Goal: Find specific page/section: Find specific page/section

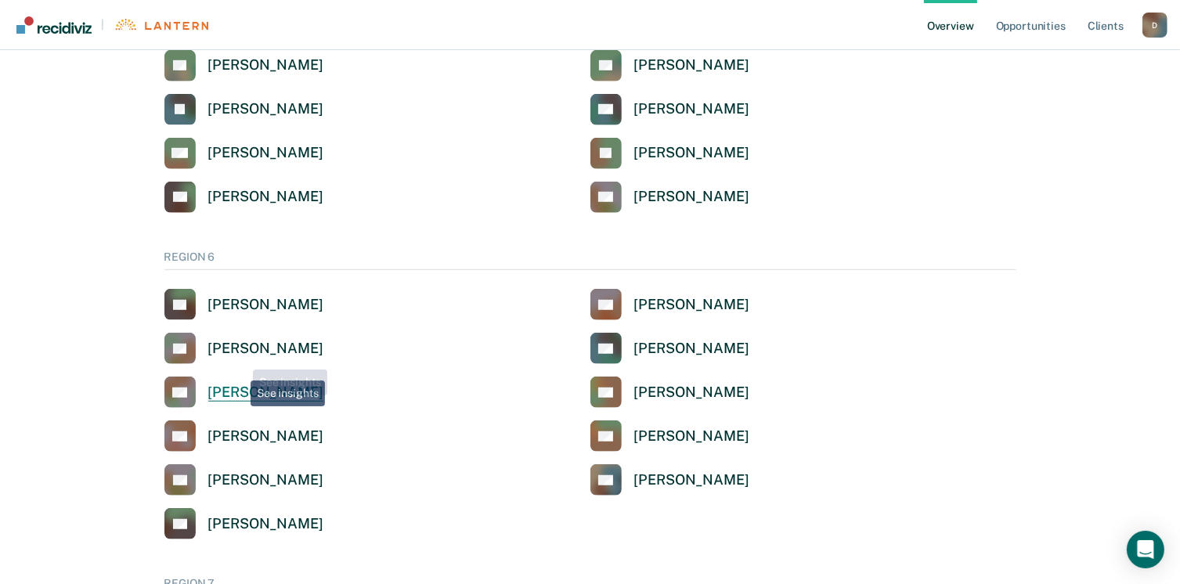
scroll to position [1174, 0]
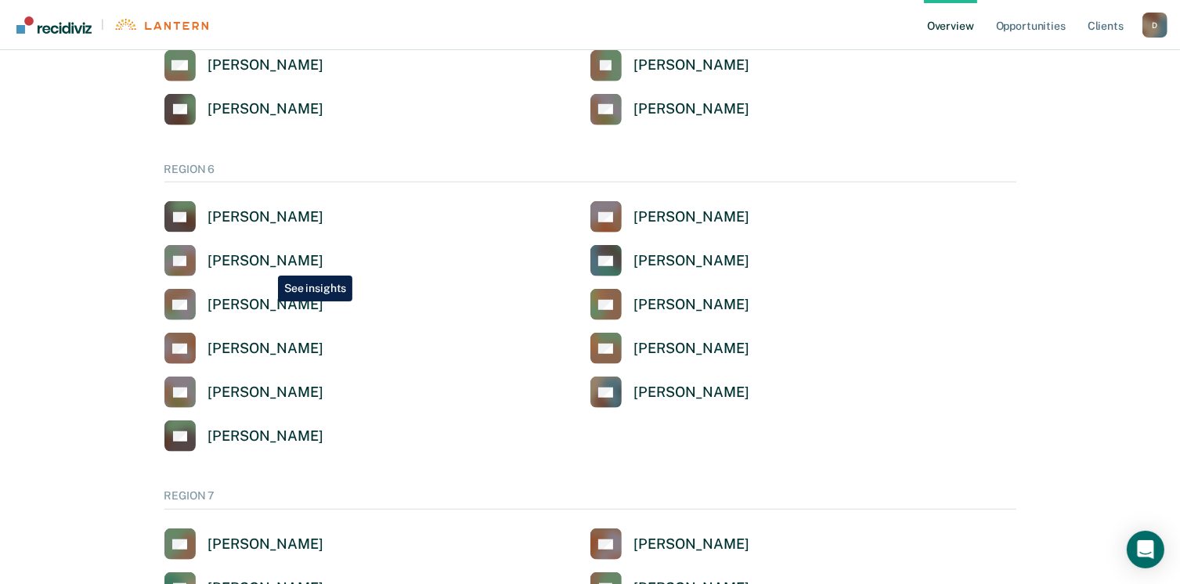
click at [266, 263] on div "[PERSON_NAME]" at bounding box center [265, 261] width 115 height 18
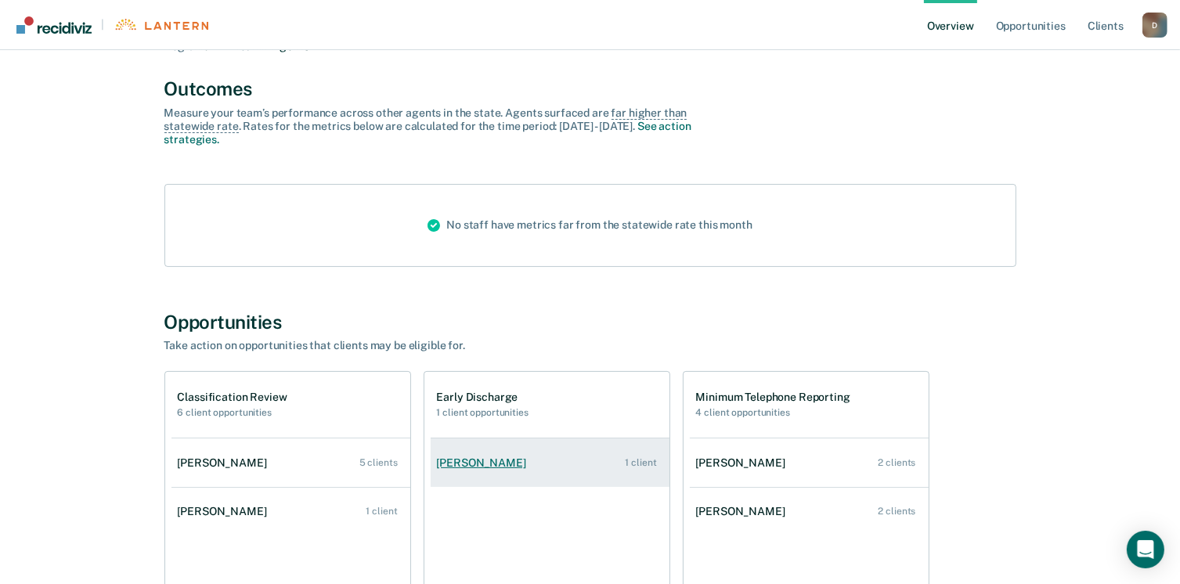
scroll to position [313, 0]
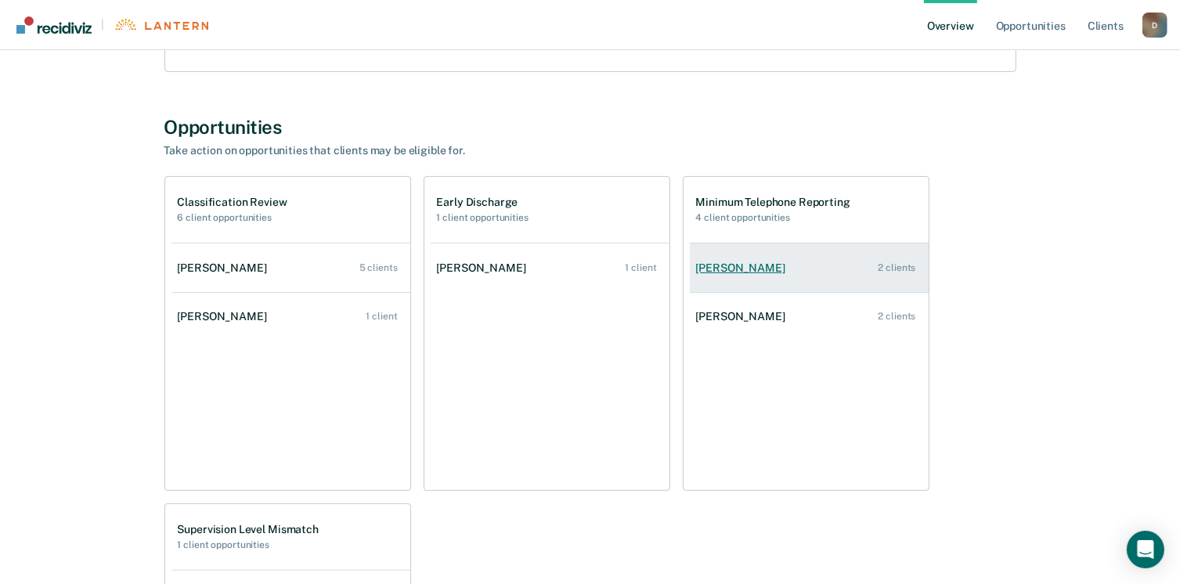
click at [753, 270] on div "[PERSON_NAME]" at bounding box center [744, 267] width 96 height 13
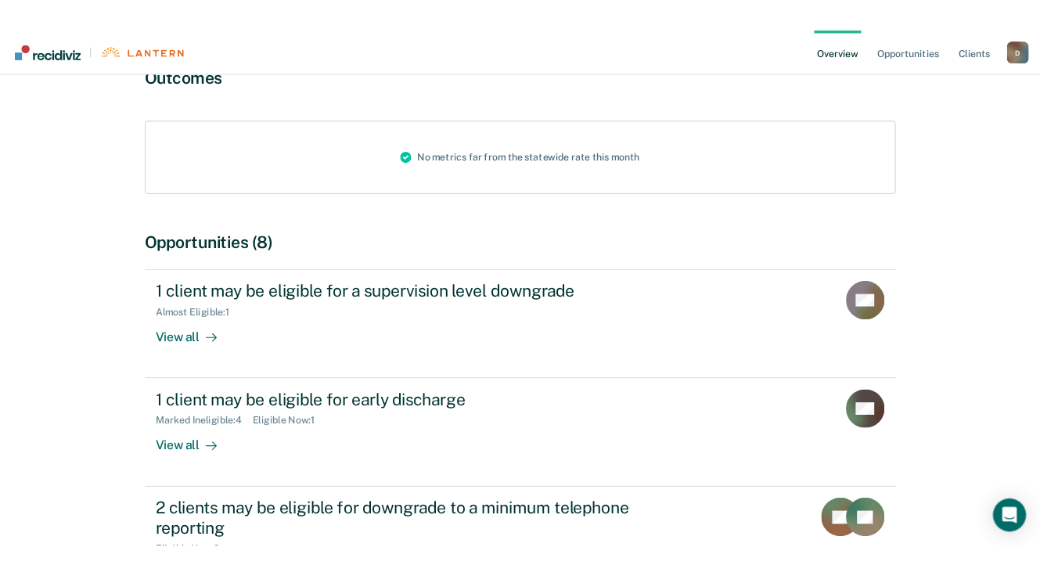
scroll to position [235, 0]
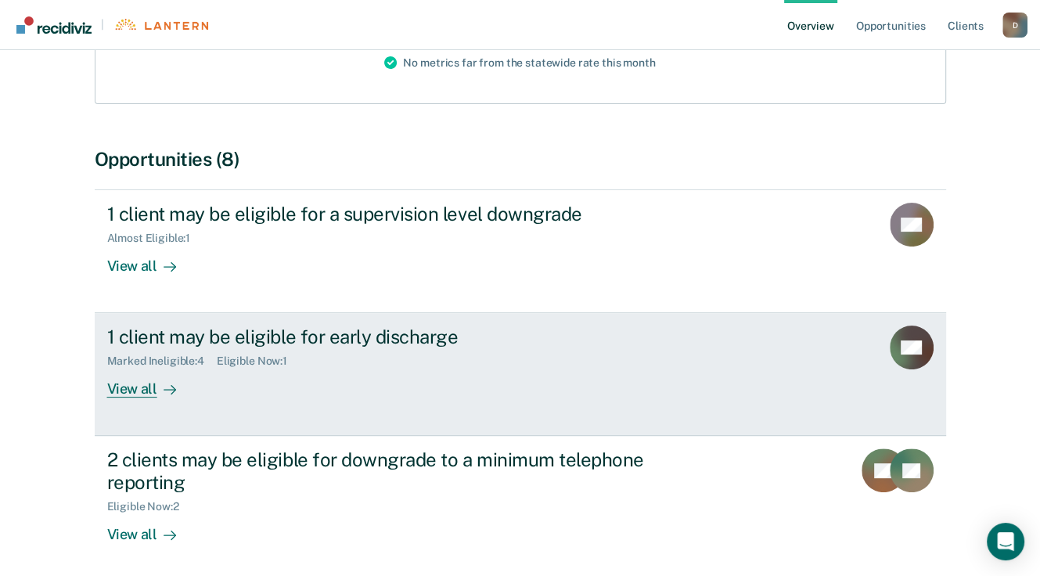
click at [242, 362] on div "Eligible Now : 1" at bounding box center [258, 361] width 83 height 13
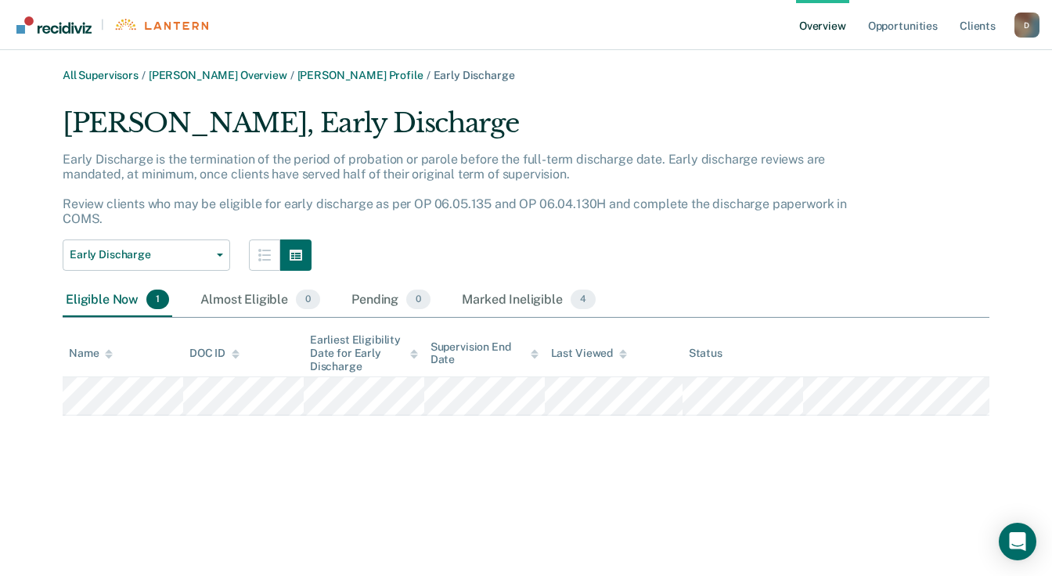
click at [921, 432] on div "All Supervisors / [PERSON_NAME] Overview / [PERSON_NAME] Profile / Early Discha…" at bounding box center [526, 297] width 1015 height 457
